Goal: Obtain resource: Download file/media

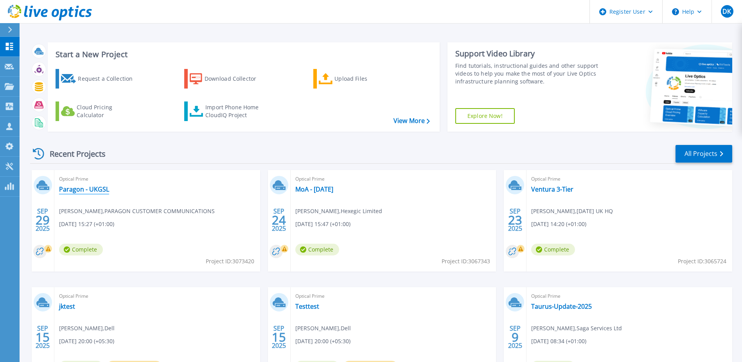
click at [91, 190] on link "Paragon - UKGSL" at bounding box center [84, 189] width 50 height 8
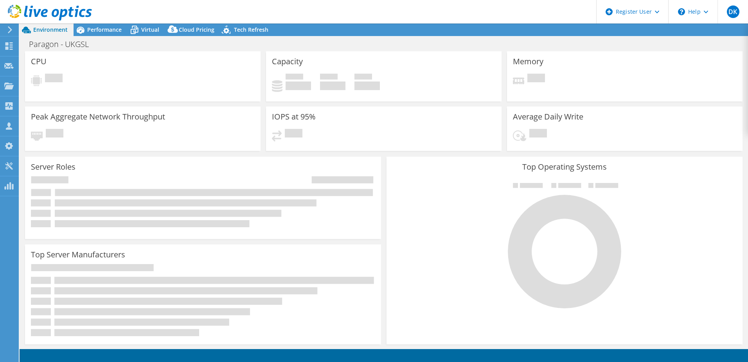
select select "USD"
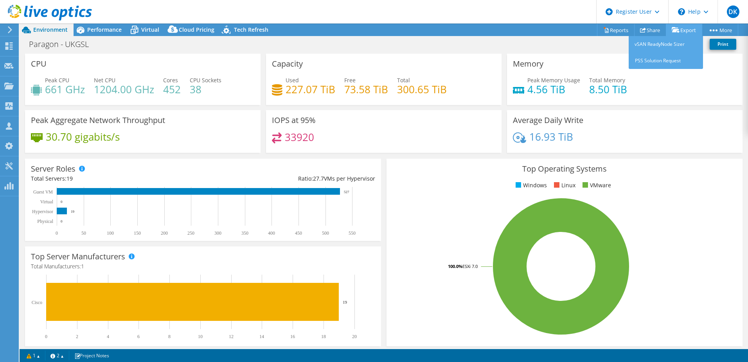
click at [676, 33] on link "Export" at bounding box center [684, 30] width 36 height 12
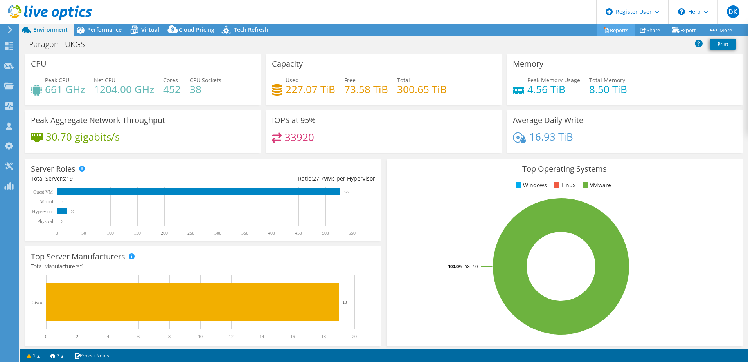
click at [615, 30] on link "Reports" at bounding box center [616, 30] width 38 height 12
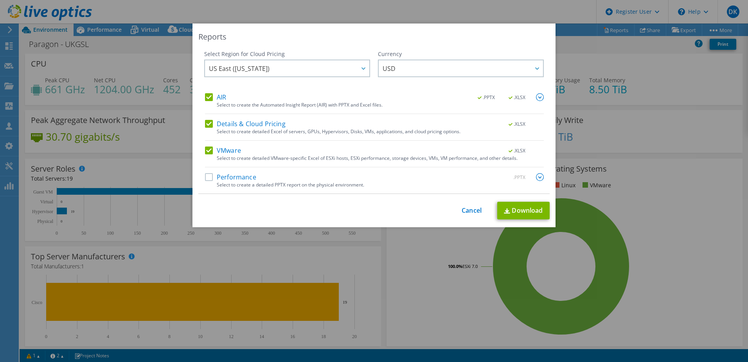
click at [225, 180] on label "Performance" at bounding box center [230, 177] width 51 height 8
click at [0, 0] on input "Performance" at bounding box center [0, 0] width 0 height 0
click at [515, 209] on link "Download" at bounding box center [523, 211] width 52 height 18
click at [466, 209] on link "Cancel" at bounding box center [472, 210] width 20 height 7
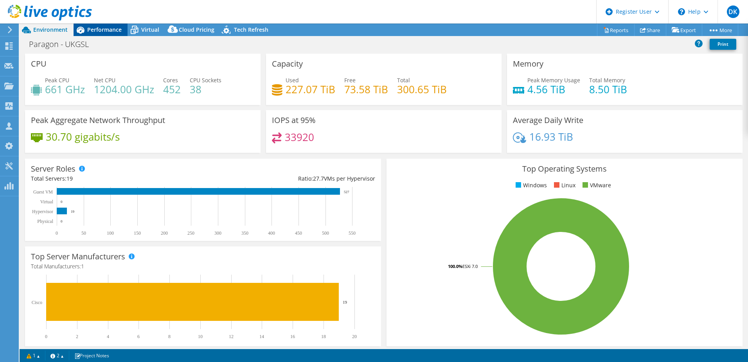
click at [110, 31] on span "Performance" at bounding box center [104, 29] width 34 height 7
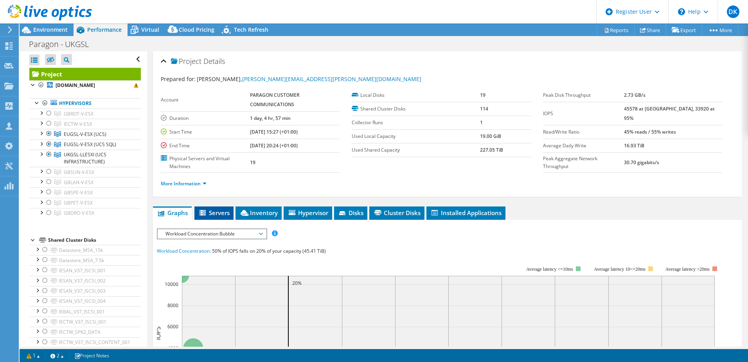
click at [209, 213] on span "Servers" at bounding box center [213, 213] width 31 height 8
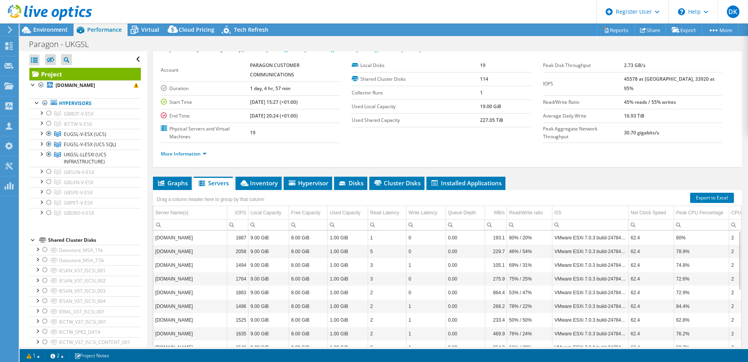
scroll to position [69, 0]
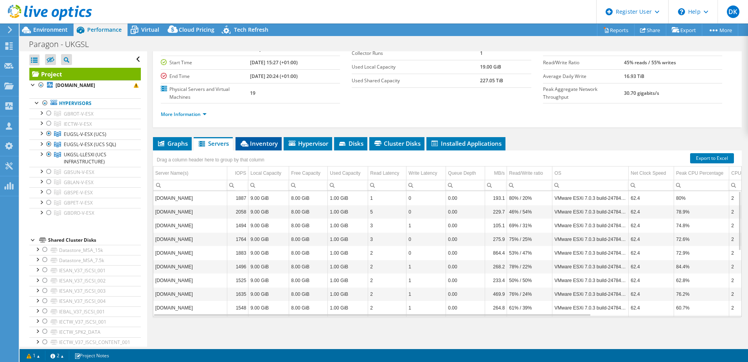
click at [256, 143] on span "Inventory" at bounding box center [258, 143] width 38 height 8
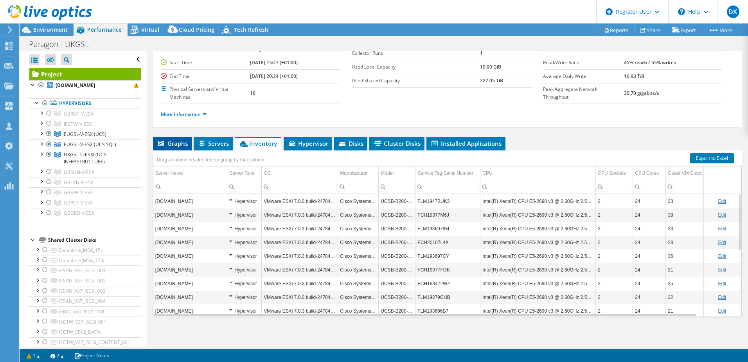
click at [179, 143] on span "Graphs" at bounding box center [172, 143] width 31 height 8
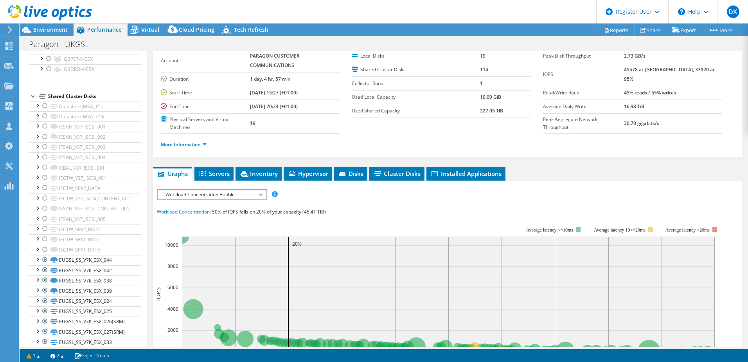
scroll to position [0, 0]
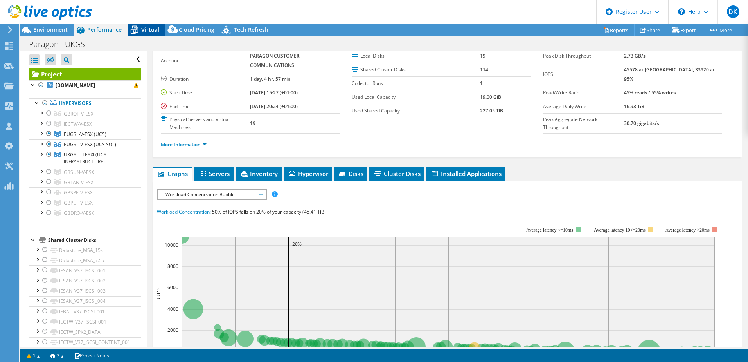
click at [147, 28] on span "Virtual" at bounding box center [150, 29] width 18 height 7
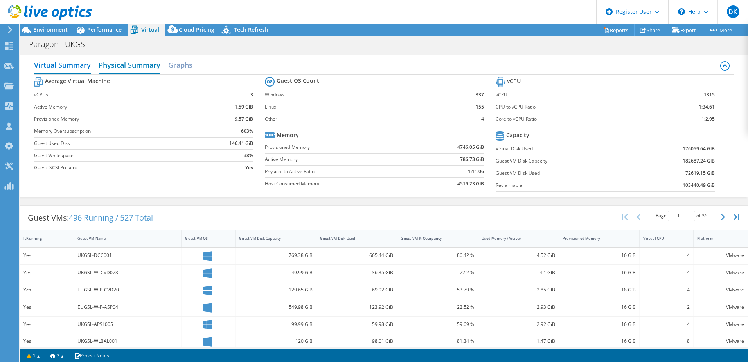
click at [148, 67] on h2 "Physical Summary" at bounding box center [130, 65] width 62 height 17
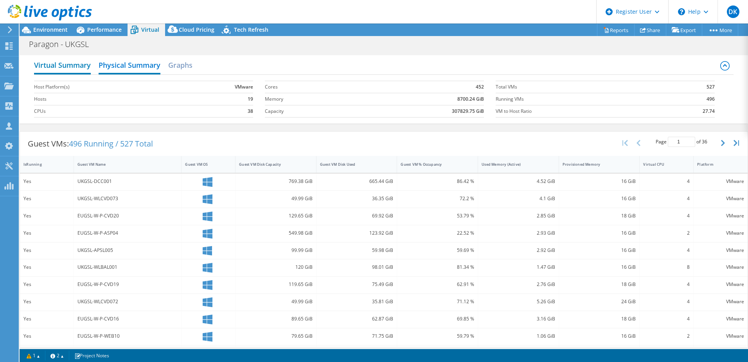
click at [86, 67] on h2 "Virtual Summary" at bounding box center [62, 65] width 57 height 17
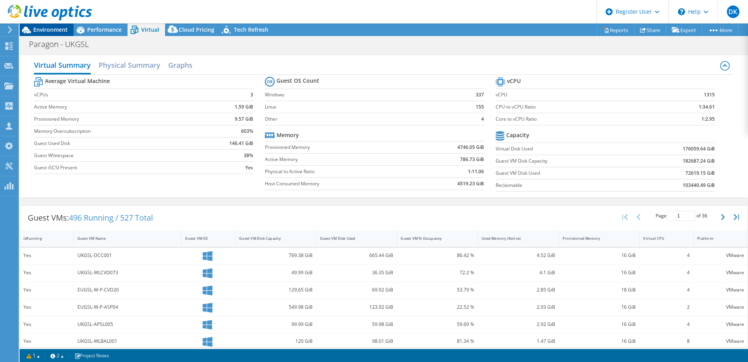
drag, startPoint x: 57, startPoint y: 28, endPoint x: 66, endPoint y: 27, distance: 9.0
click at [57, 28] on span "Environment" at bounding box center [50, 29] width 34 height 7
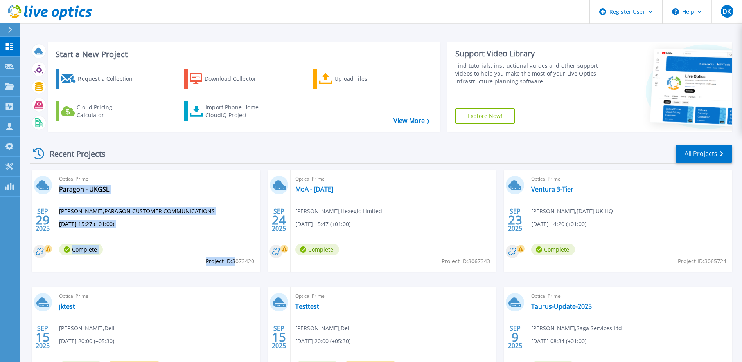
drag, startPoint x: 256, startPoint y: 261, endPoint x: 236, endPoint y: 261, distance: 19.2
click at [236, 261] on div "Optical Prime Paragon - UKGSL [PERSON_NAME] , PARAGON CUSTOMER COMMUNICATIONS […" at bounding box center [157, 220] width 206 height 101
drag, startPoint x: 236, startPoint y: 261, endPoint x: 232, endPoint y: 259, distance: 4.8
click at [232, 259] on span "Project ID: 3073420" at bounding box center [230, 261] width 49 height 9
click at [232, 261] on span "Project ID: 3073420" at bounding box center [230, 261] width 49 height 9
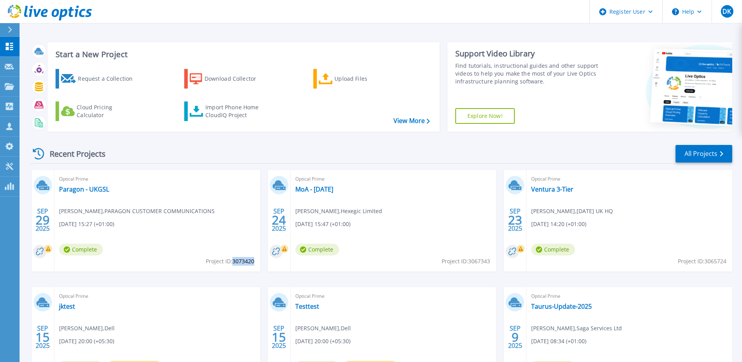
drag, startPoint x: 235, startPoint y: 261, endPoint x: 254, endPoint y: 261, distance: 18.8
click at [254, 261] on span "Project ID: 3073420" at bounding box center [230, 261] width 49 height 9
copy span "3073420"
click at [92, 189] on link "Paragon - UKGSL" at bounding box center [84, 189] width 50 height 8
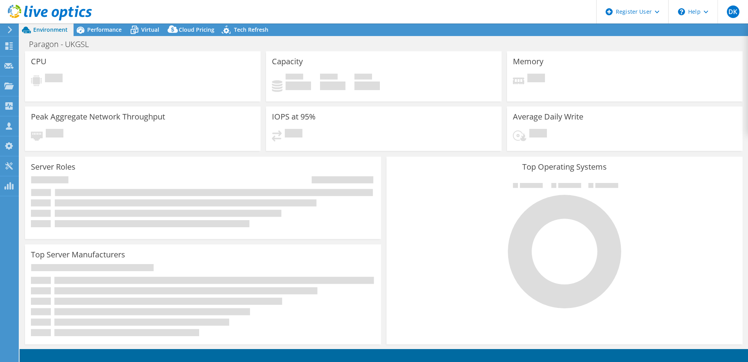
select select "USD"
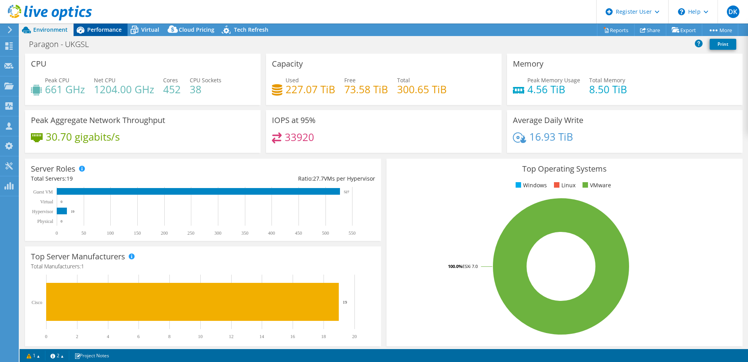
click at [112, 26] on span "Performance" at bounding box center [104, 29] width 34 height 7
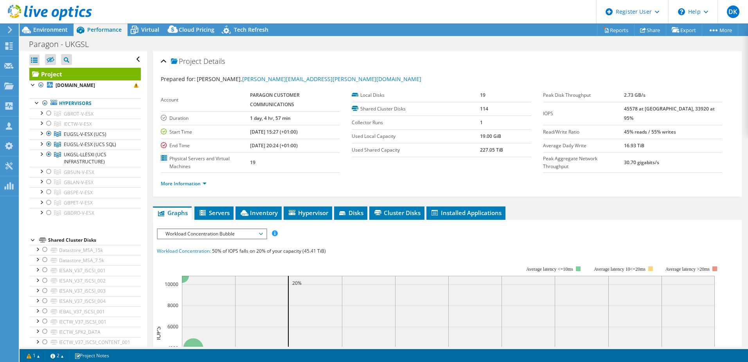
click at [54, 26] on div at bounding box center [46, 13] width 92 height 26
click at [56, 30] on span "Environment" at bounding box center [50, 29] width 34 height 7
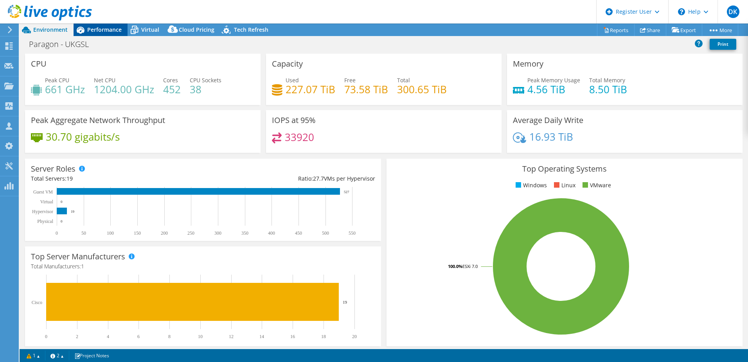
click at [105, 28] on span "Performance" at bounding box center [104, 29] width 34 height 7
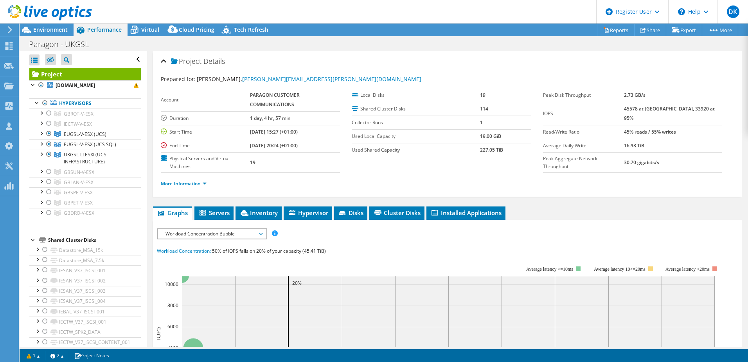
click at [191, 181] on link "More Information" at bounding box center [184, 183] width 46 height 7
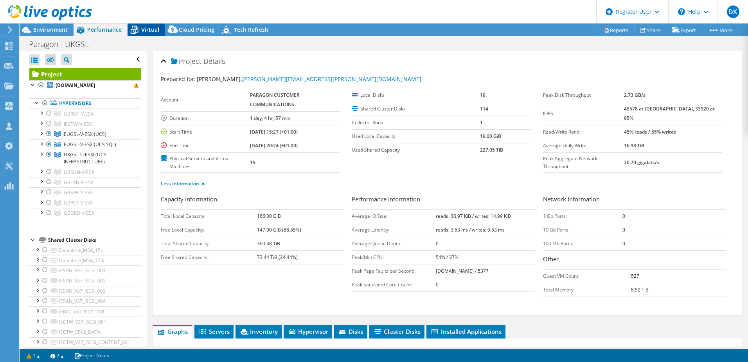
click at [146, 29] on span "Virtual" at bounding box center [150, 29] width 18 height 7
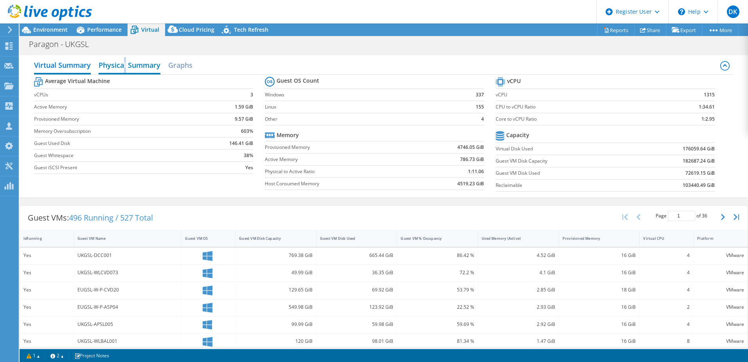
click at [126, 63] on h2 "Physical Summary" at bounding box center [130, 65] width 62 height 17
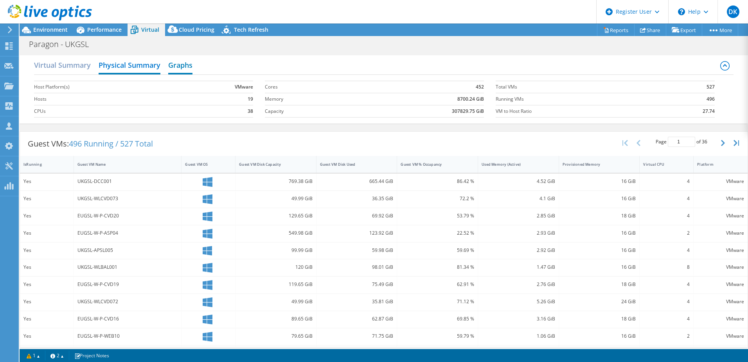
click at [179, 65] on h2 "Graphs" at bounding box center [180, 65] width 24 height 17
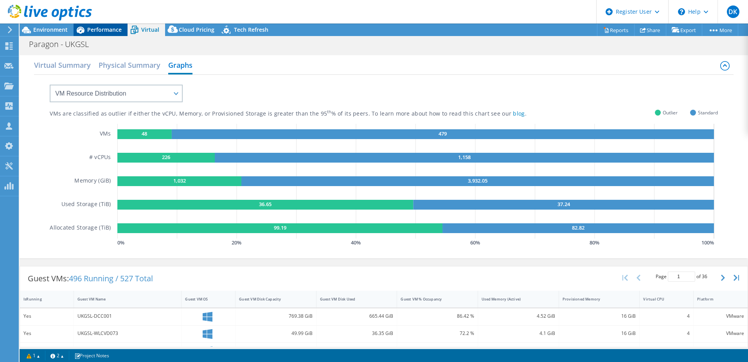
click at [101, 34] on div "Performance" at bounding box center [101, 29] width 54 height 13
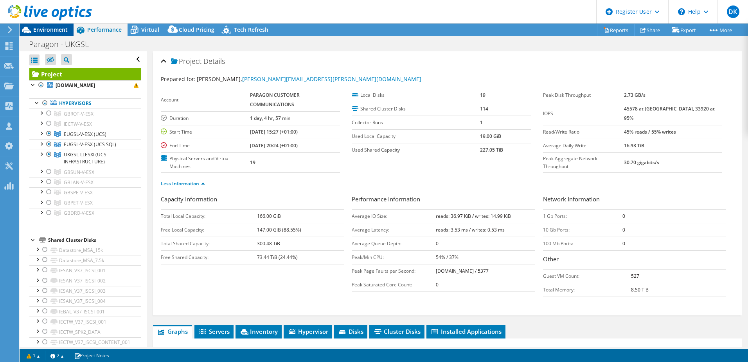
click at [67, 27] on span "Environment" at bounding box center [50, 29] width 34 height 7
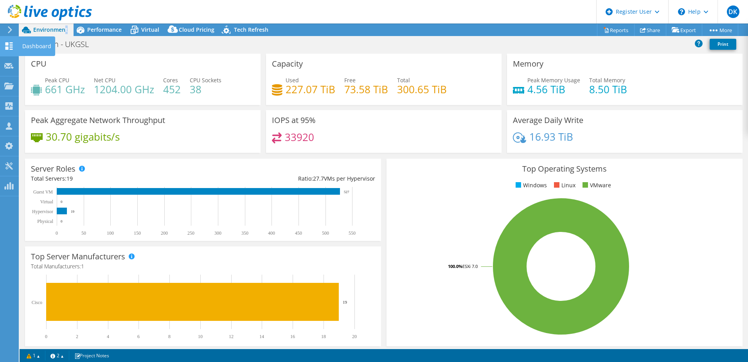
click at [9, 44] on icon at bounding box center [8, 45] width 9 height 7
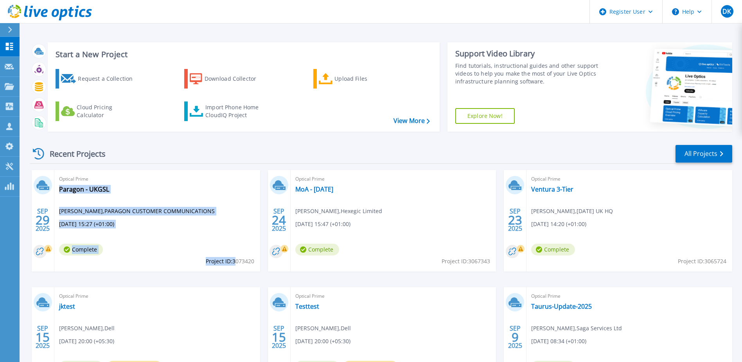
drag, startPoint x: 250, startPoint y: 265, endPoint x: 235, endPoint y: 263, distance: 15.0
click at [235, 263] on div "Optical Prime Paragon - UKGSL [PERSON_NAME] , PARAGON CUSTOMER COMMUNICATIONS […" at bounding box center [157, 220] width 206 height 101
click at [233, 261] on span "Project ID: 3073420" at bounding box center [230, 261] width 49 height 9
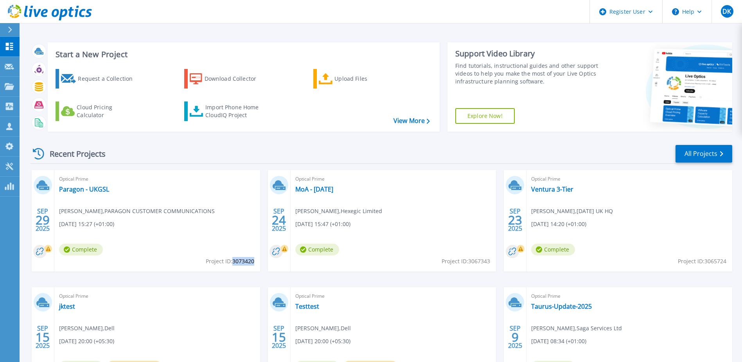
drag, startPoint x: 232, startPoint y: 259, endPoint x: 254, endPoint y: 262, distance: 21.7
click at [254, 262] on span "Project ID: 3073420" at bounding box center [230, 261] width 49 height 9
copy span "3073420"
click at [92, 192] on link "Paragon - UKGSL" at bounding box center [84, 189] width 50 height 8
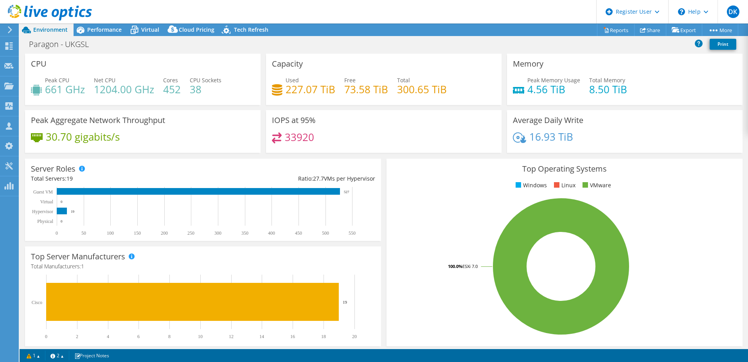
drag, startPoint x: 734, startPoint y: 135, endPoint x: 721, endPoint y: 132, distance: 13.3
click at [731, 134] on div "Average Daily Write 16.93 TiB" at bounding box center [625, 131] width 236 height 43
click at [112, 31] on span "Performance" at bounding box center [104, 29] width 34 height 7
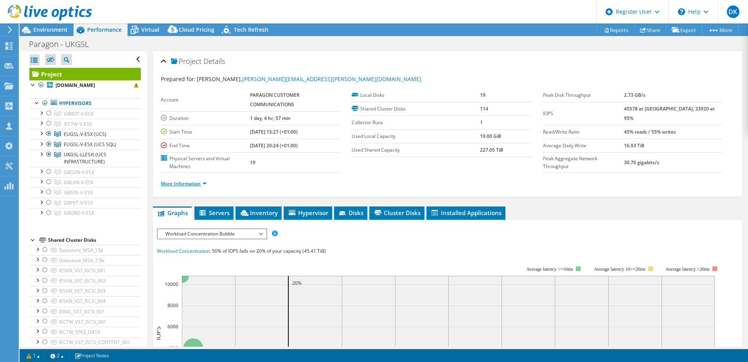
click at [175, 184] on link "More Information" at bounding box center [184, 183] width 46 height 7
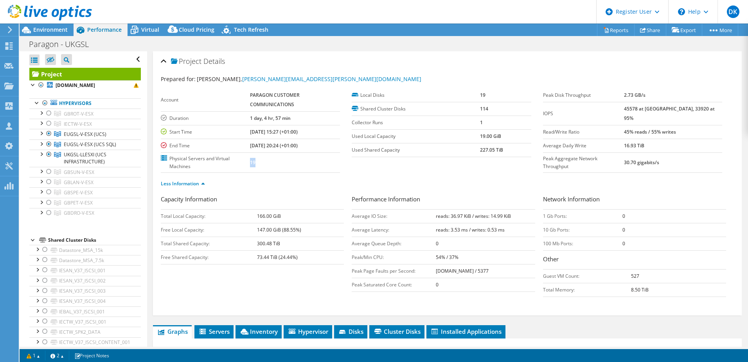
drag, startPoint x: 268, startPoint y: 166, endPoint x: 248, endPoint y: 164, distance: 20.4
click at [248, 164] on tr "Physical Servers and Virtual Machines 19" at bounding box center [250, 162] width 179 height 20
click at [263, 331] on span "Inventory" at bounding box center [258, 331] width 38 height 8
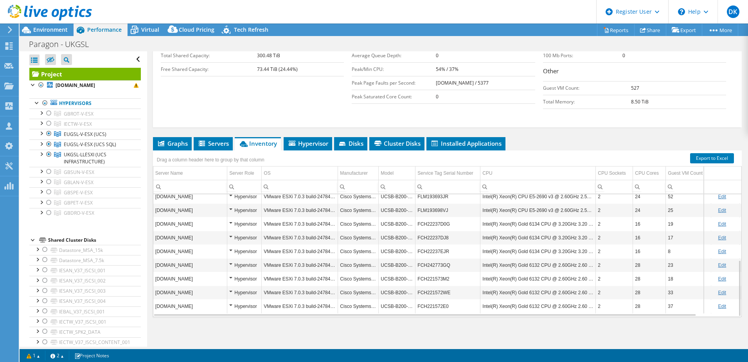
scroll to position [70, 0]
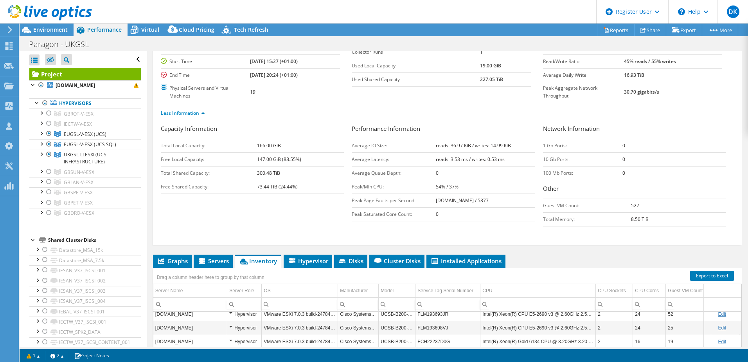
drag, startPoint x: 151, startPoint y: 26, endPoint x: 157, endPoint y: 36, distance: 11.4
click at [151, 27] on span "Virtual" at bounding box center [150, 29] width 18 height 7
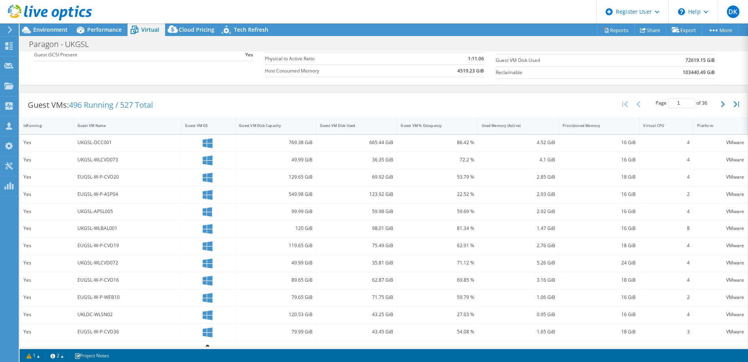
scroll to position [8, 0]
